Goal: Transaction & Acquisition: Purchase product/service

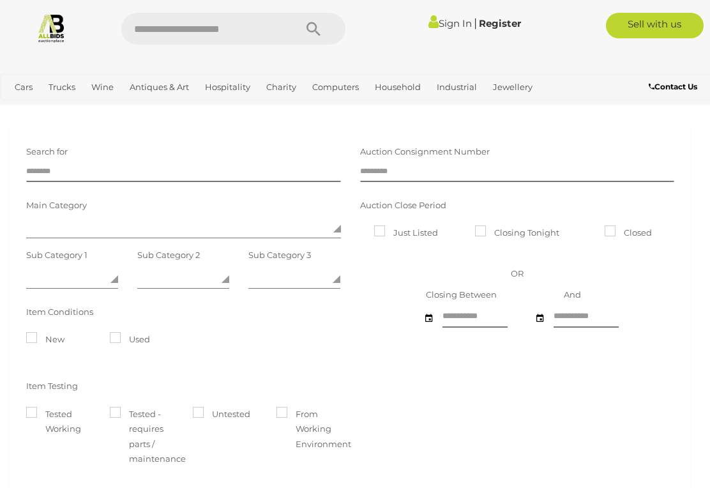
click at [0, 0] on link "Antiques & Vintage" at bounding box center [0, 0] width 0 height 0
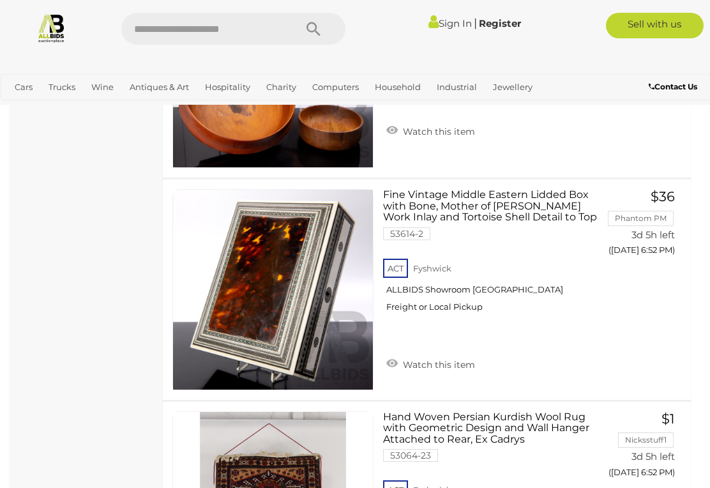
scroll to position [9505, 0]
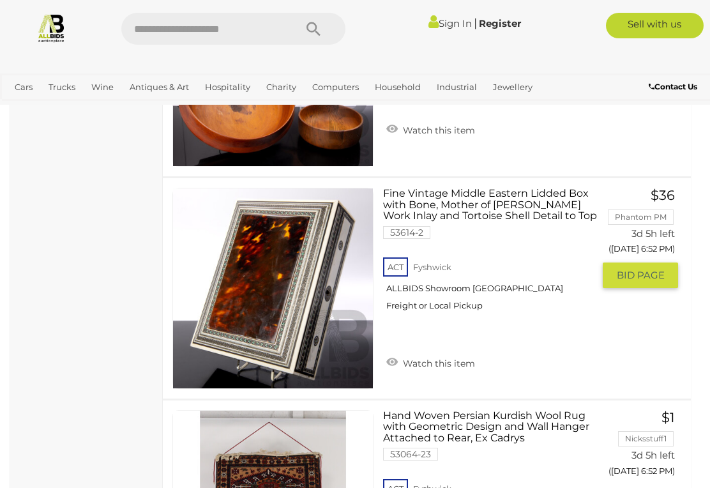
click at [648, 269] on span "BID PAGE" at bounding box center [640, 275] width 48 height 13
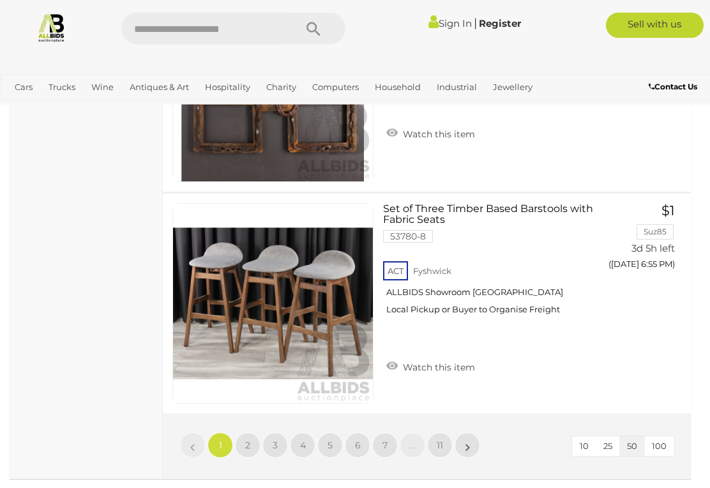
scroll to position [11055, 0]
click at [248, 439] on span "2" at bounding box center [247, 444] width 5 height 11
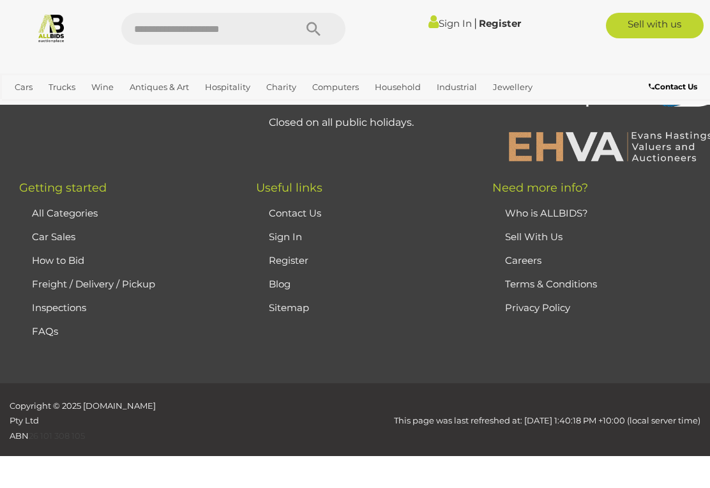
scroll to position [186, 0]
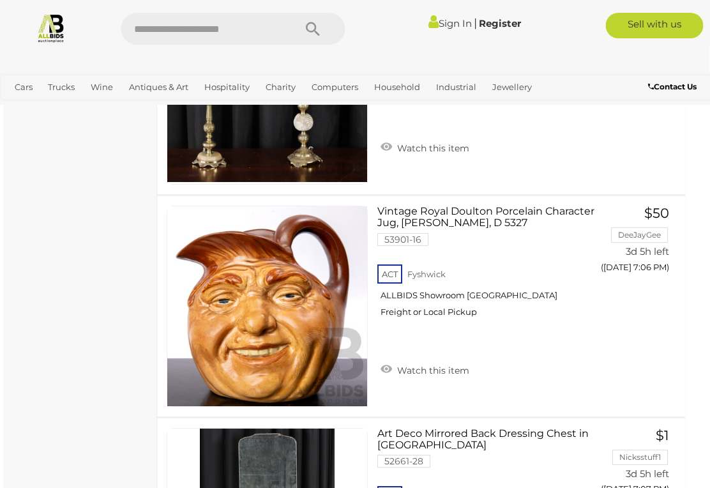
scroll to position [5448, 6]
click at [624, 299] on span "BID PAGE" at bounding box center [635, 293] width 48 height 13
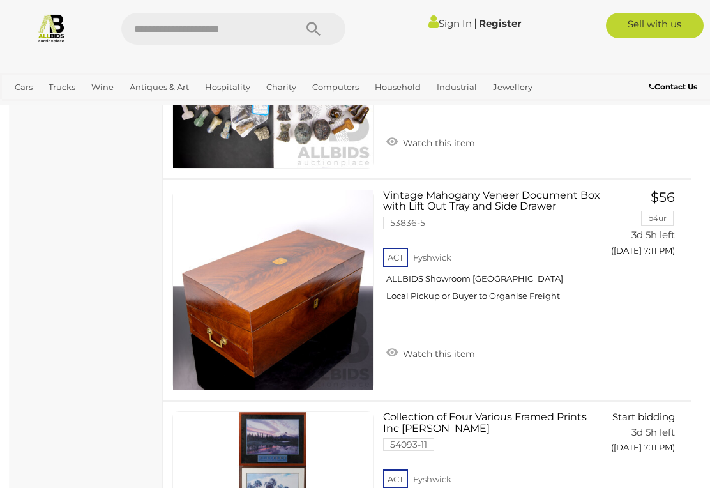
scroll to position [7462, 0]
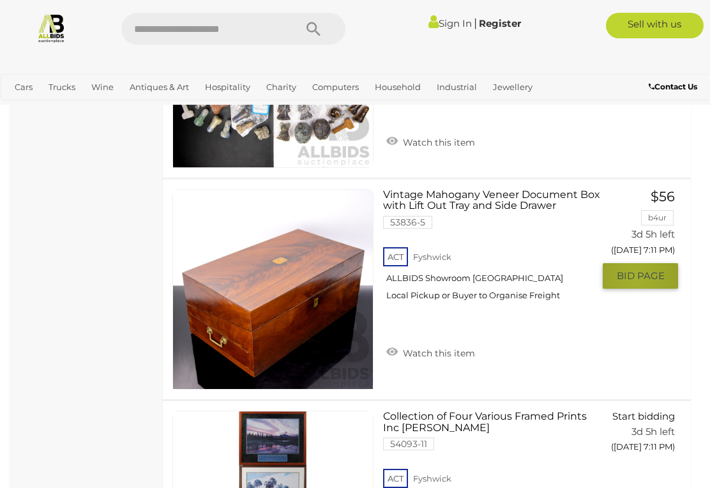
click at [636, 282] on span "BID PAGE" at bounding box center [640, 275] width 48 height 13
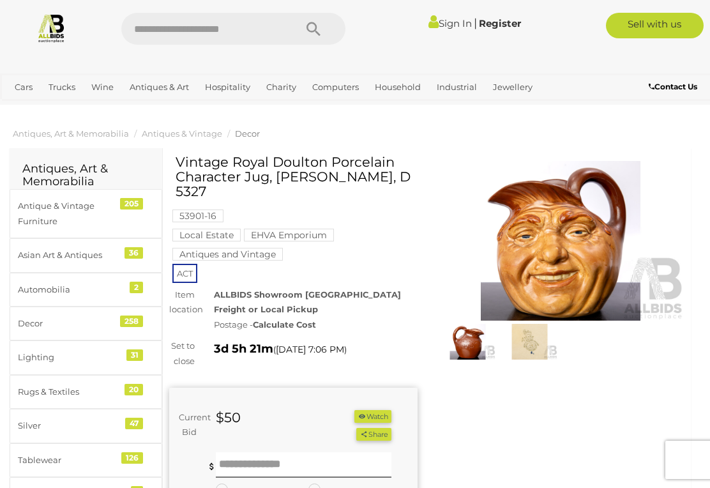
click at [372, 418] on button "Watch" at bounding box center [372, 416] width 37 height 13
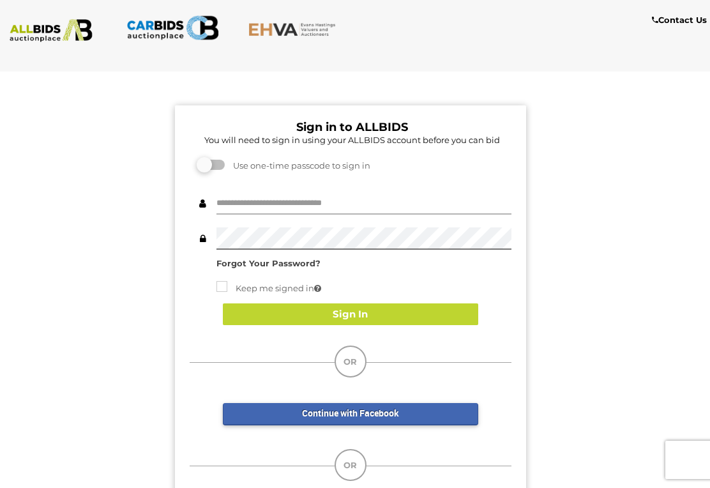
click at [384, 195] on input "text" at bounding box center [363, 203] width 295 height 22
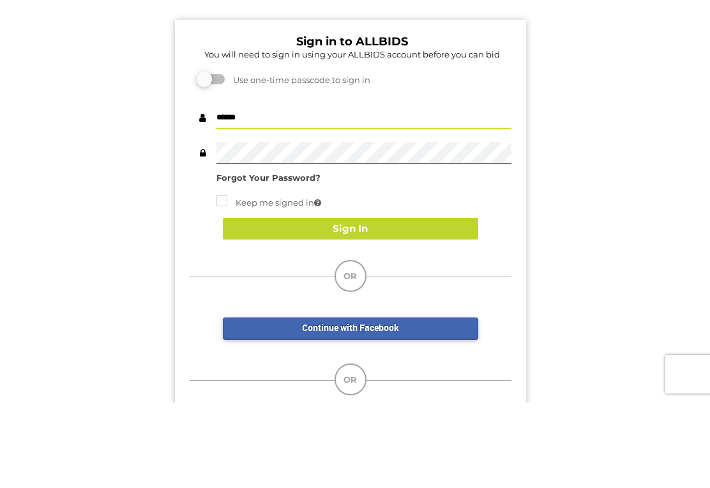
type input "******"
click at [362, 303] on button "Sign In" at bounding box center [350, 314] width 255 height 22
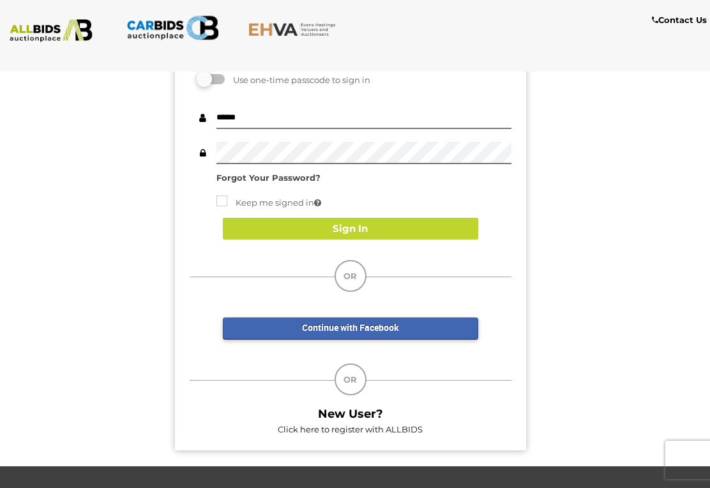
click at [354, 232] on button "Sign In" at bounding box center [350, 229] width 255 height 22
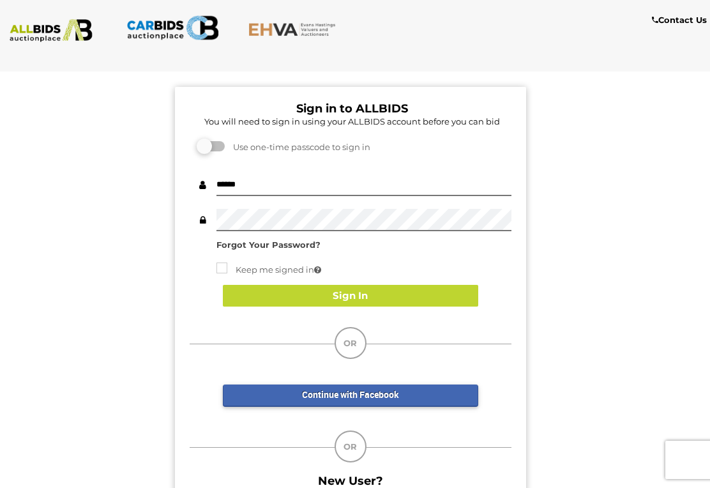
scroll to position [18, 0]
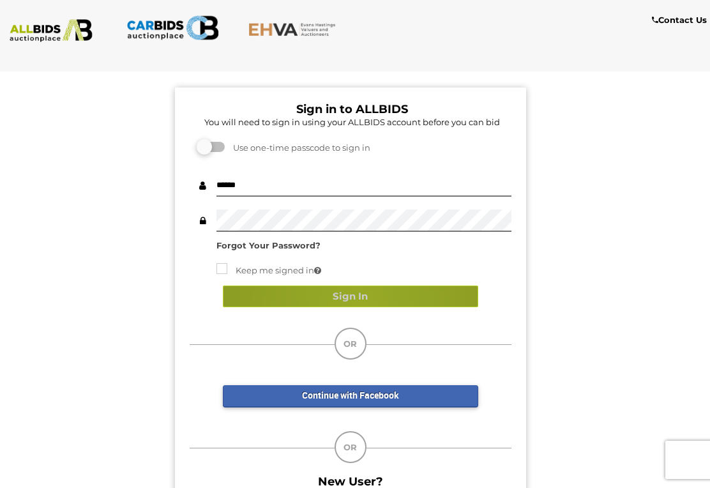
click at [357, 303] on button "Sign In" at bounding box center [350, 296] width 255 height 22
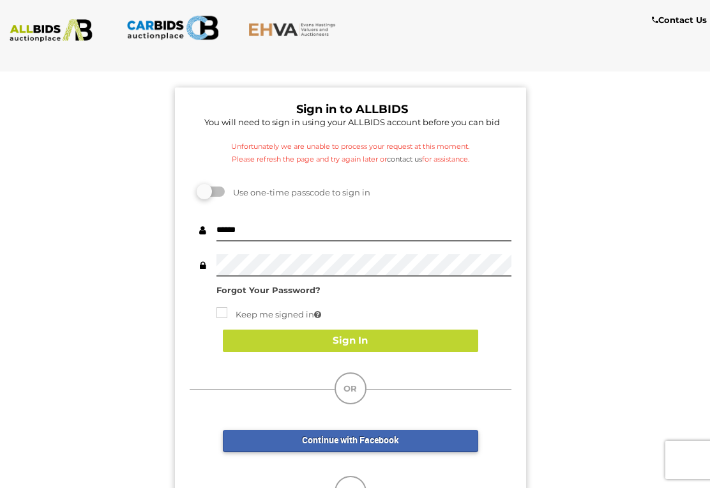
scroll to position [0, 0]
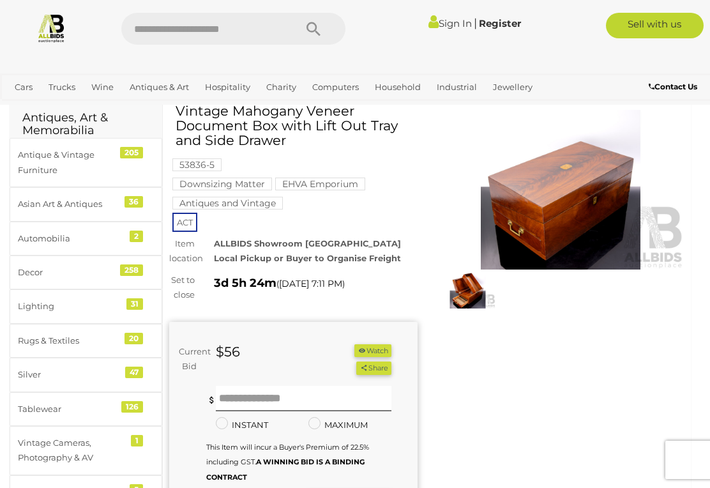
scroll to position [47, 0]
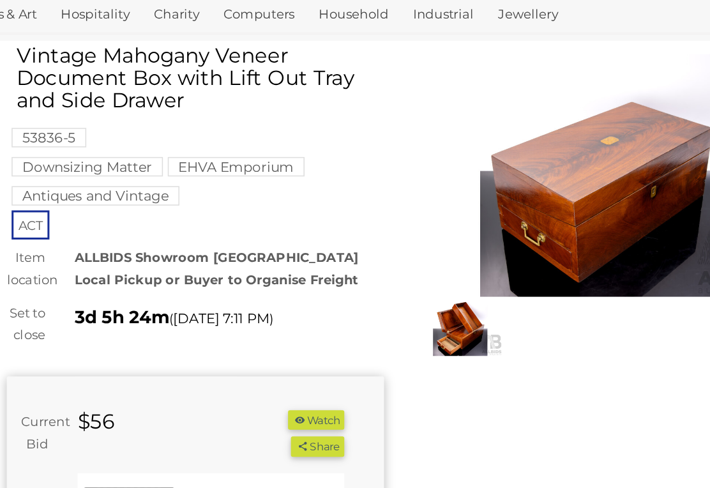
click at [354, 348] on button "Watch" at bounding box center [372, 354] width 37 height 13
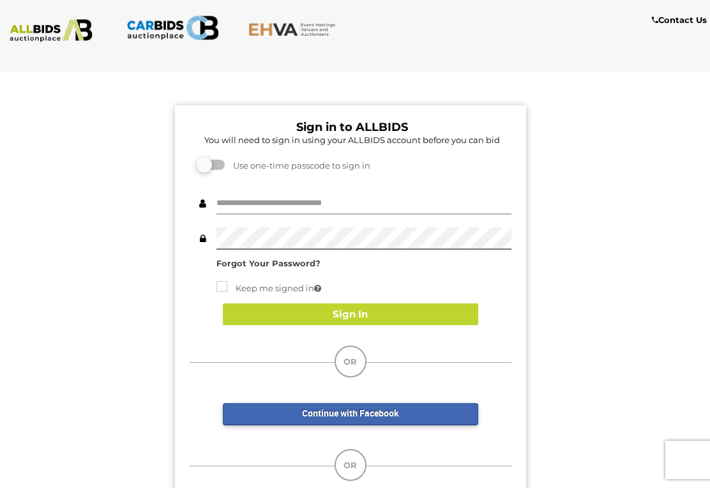
click at [397, 198] on input "text" at bounding box center [363, 203] width 295 height 22
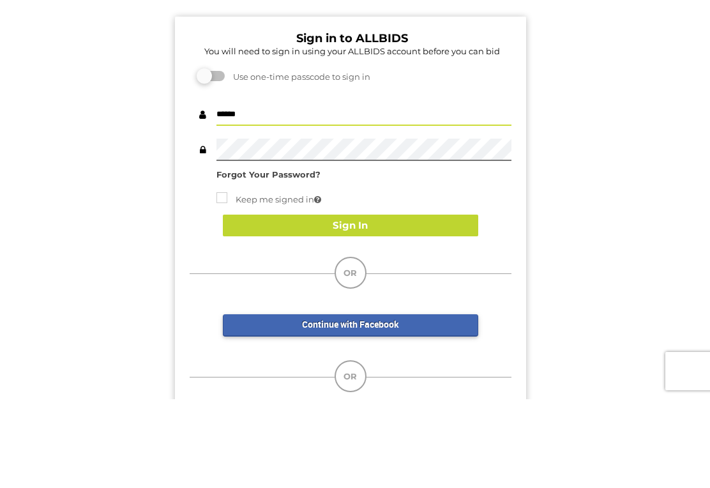
type input "******"
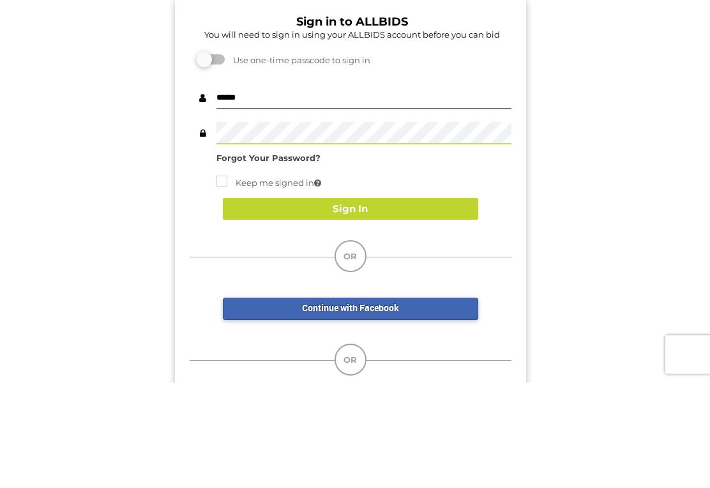
click at [359, 303] on button "Sign In" at bounding box center [350, 314] width 255 height 22
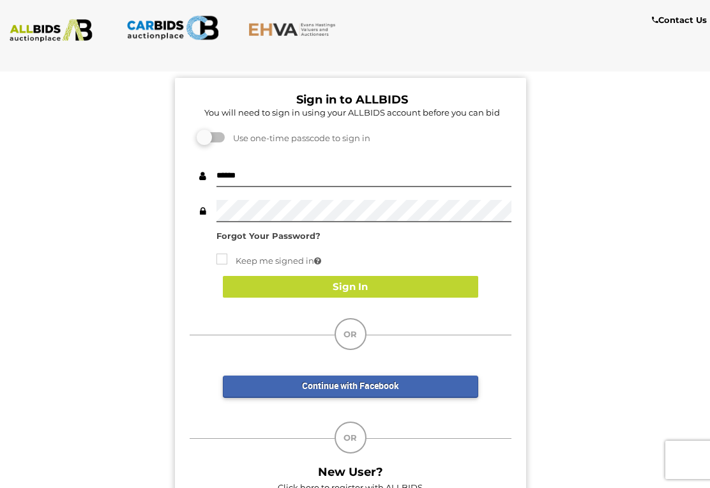
scroll to position [27, 0]
click at [362, 291] on button "Sign In" at bounding box center [350, 287] width 255 height 22
click at [368, 286] on button "Sign In" at bounding box center [350, 287] width 255 height 22
